Goal: Check status

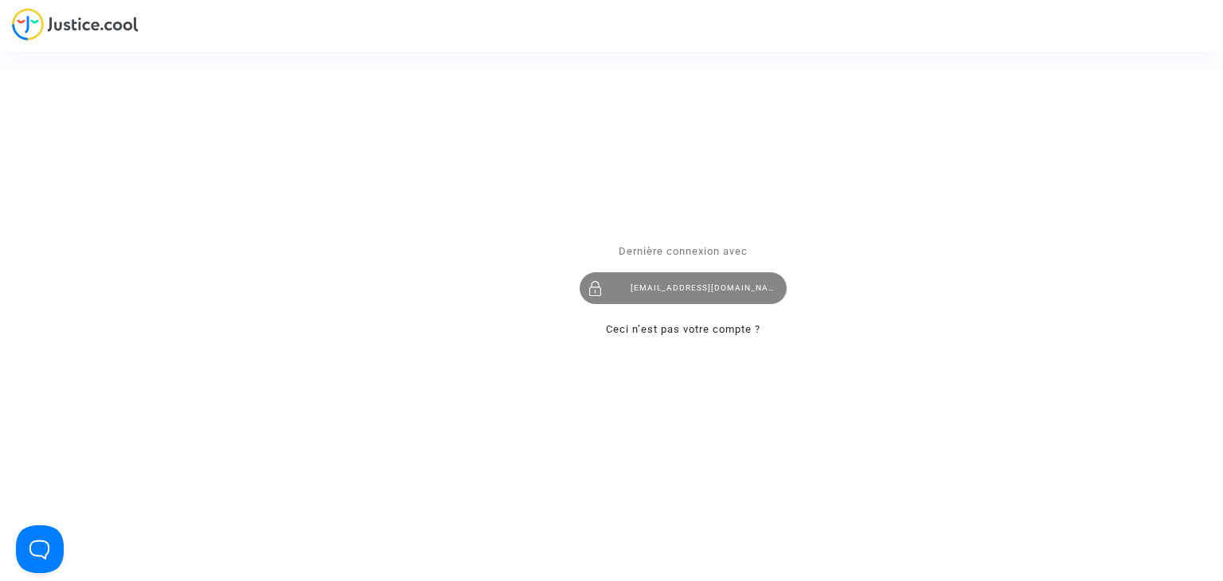
click at [661, 283] on div "[EMAIL_ADDRESS][DOMAIN_NAME]" at bounding box center [682, 289] width 207 height 32
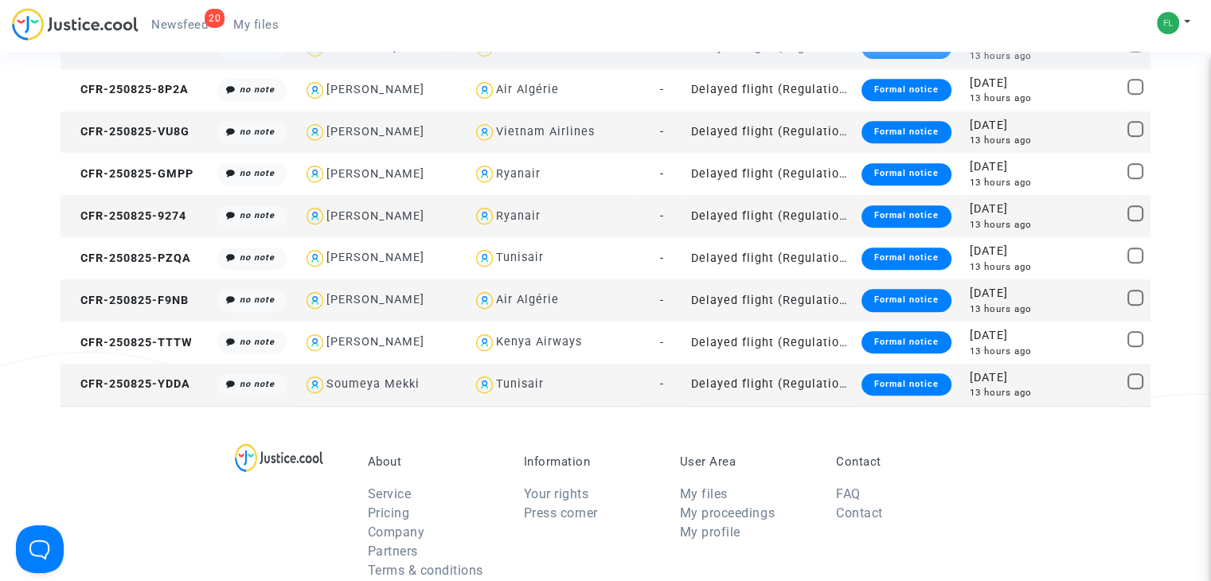
scroll to position [619, 0]
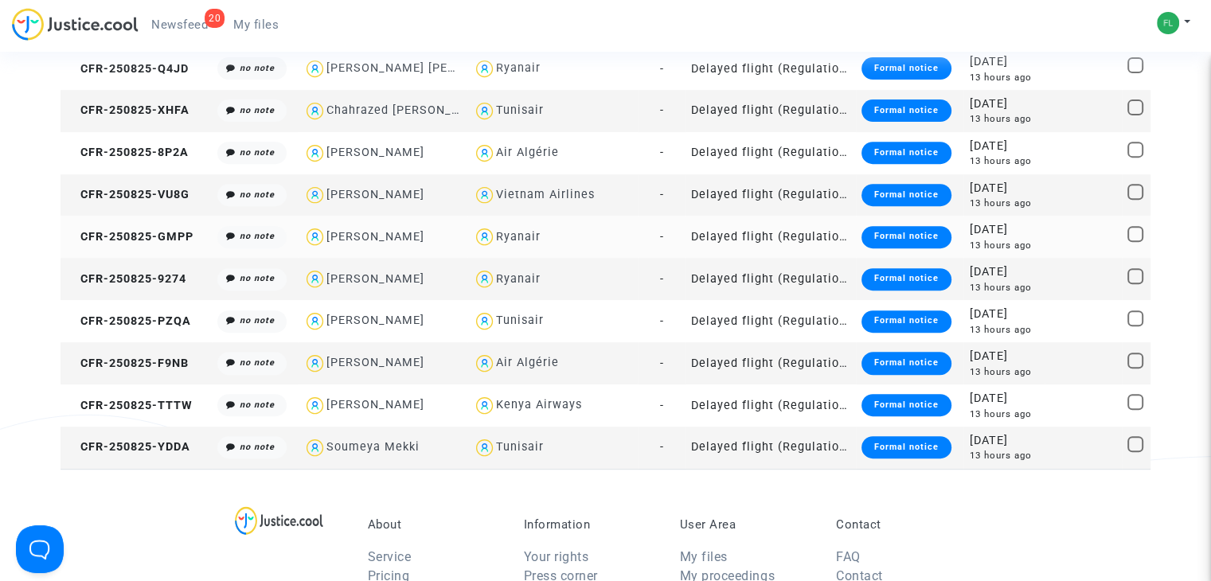
click at [567, 232] on div "Ryanair" at bounding box center [552, 236] width 158 height 23
type textarea "@Ryanair"
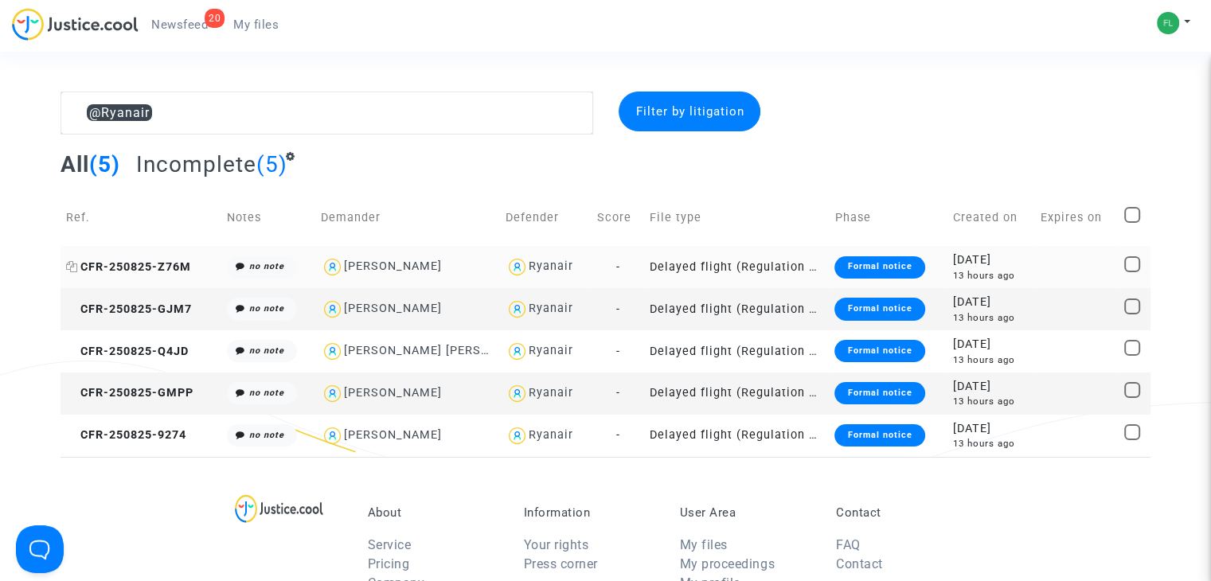
click at [131, 266] on span "CFR-250825-Z76M" at bounding box center [128, 267] width 125 height 14
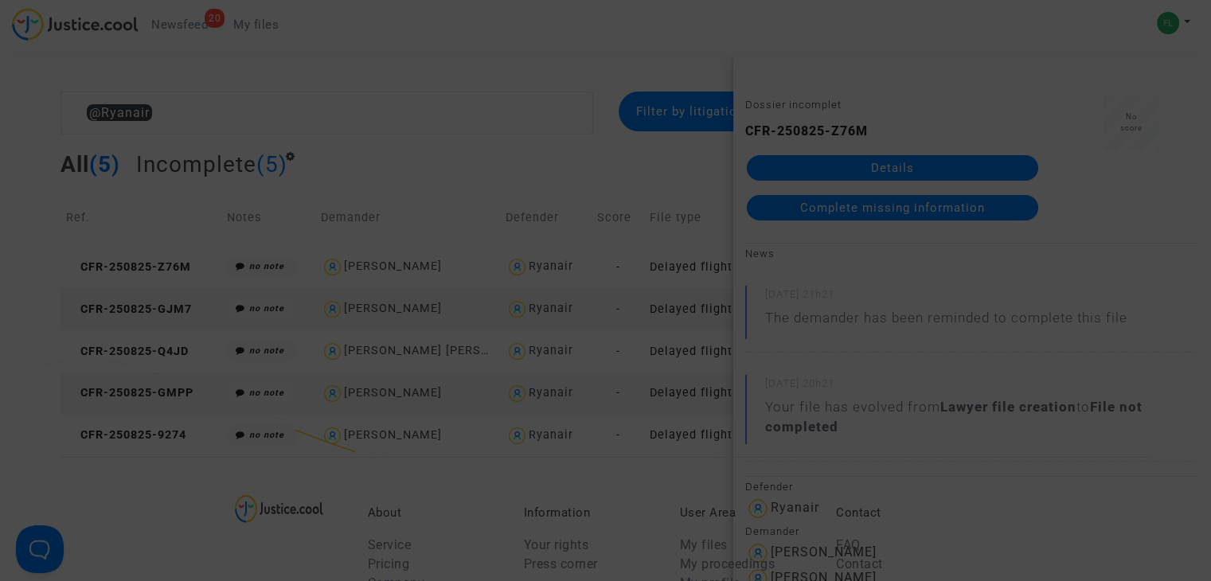
click at [568, 173] on div at bounding box center [605, 290] width 1211 height 581
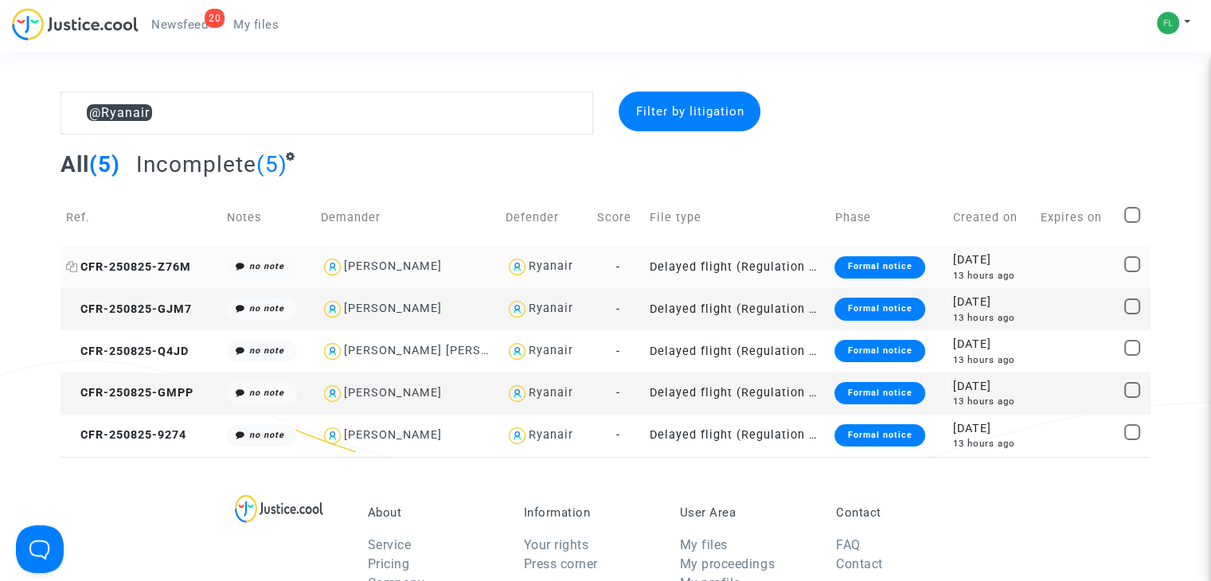
click at [126, 271] on span "CFR-250825-Z76M" at bounding box center [128, 267] width 125 height 14
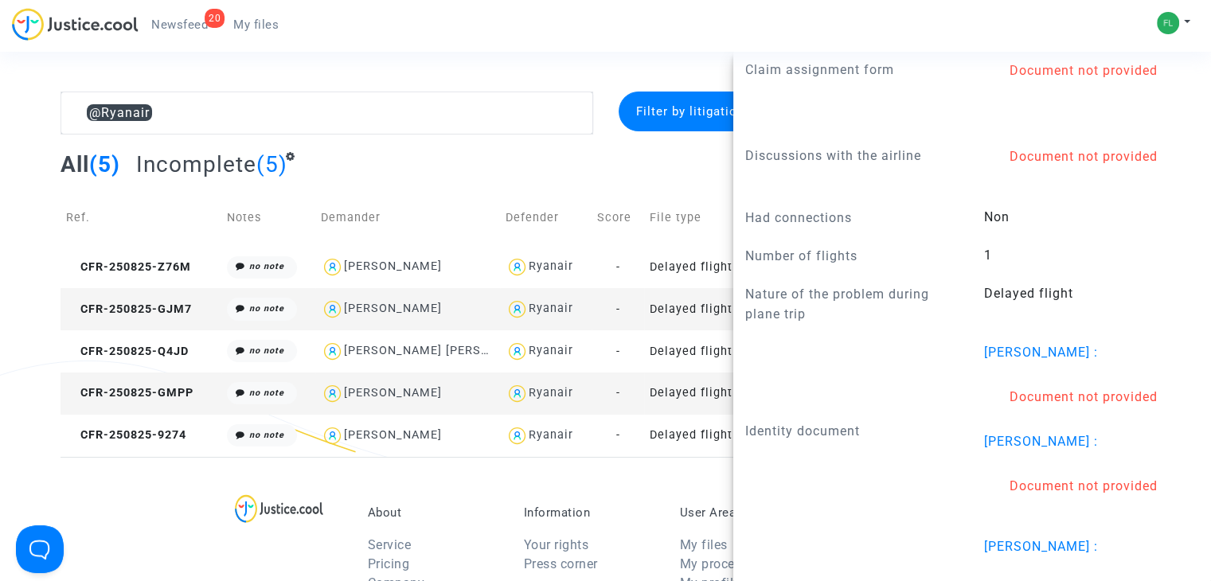
scroll to position [1353, 0]
